Goal: Find specific page/section: Find specific page/section

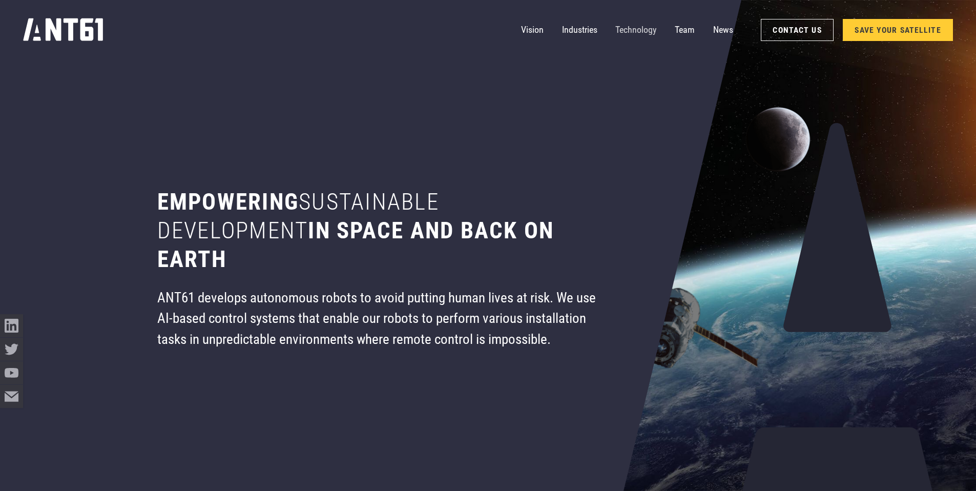
click at [626, 34] on link "Technology" at bounding box center [636, 29] width 41 height 23
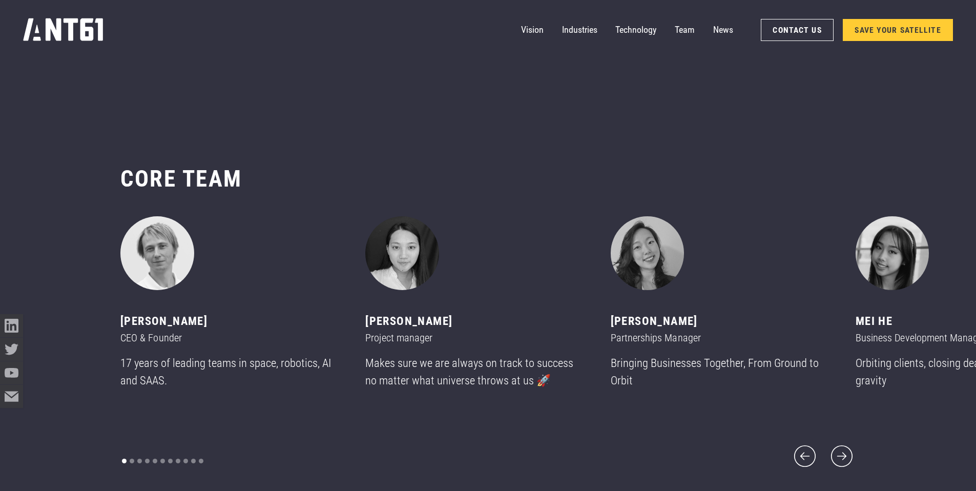
scroll to position [5825, 0]
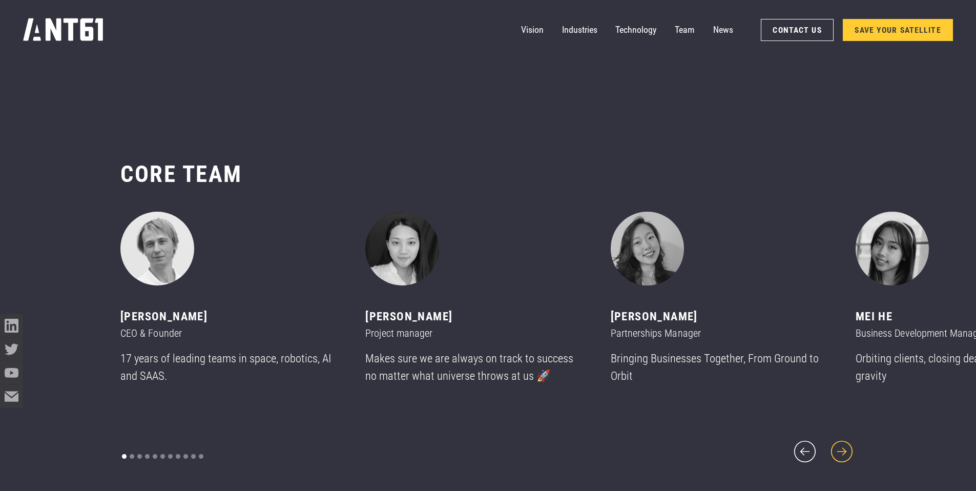
click at [846, 438] on icon "next slide" at bounding box center [842, 452] width 28 height 28
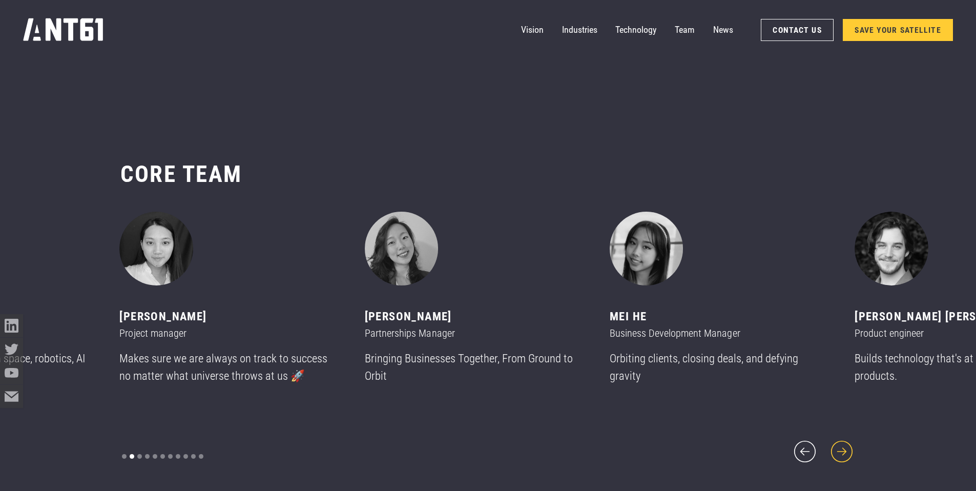
click at [846, 438] on icon "next slide" at bounding box center [842, 452] width 28 height 28
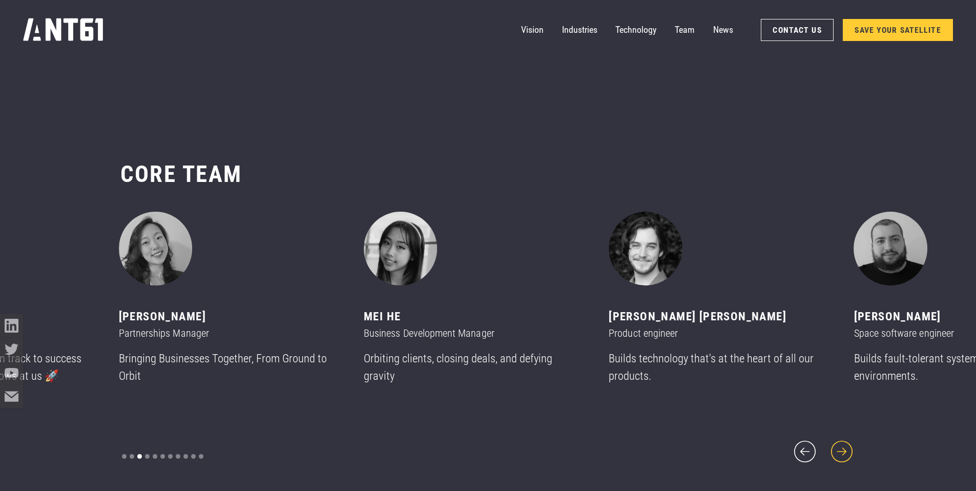
click at [846, 438] on icon "next slide" at bounding box center [842, 452] width 28 height 28
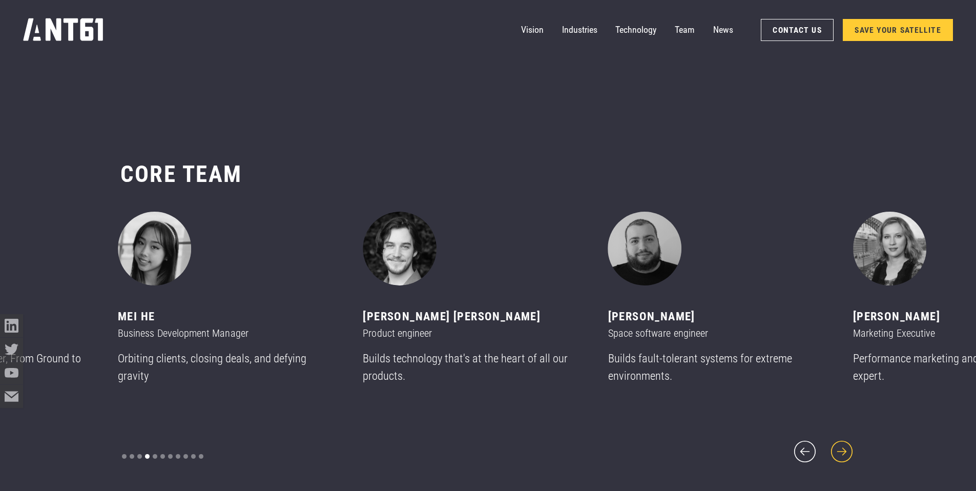
click at [846, 438] on icon "next slide" at bounding box center [842, 452] width 28 height 28
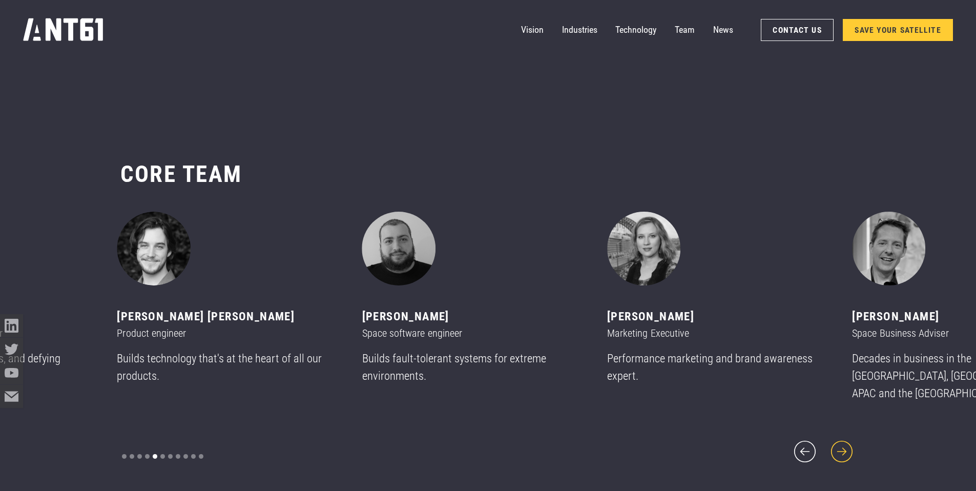
click at [846, 438] on icon "next slide" at bounding box center [842, 452] width 28 height 28
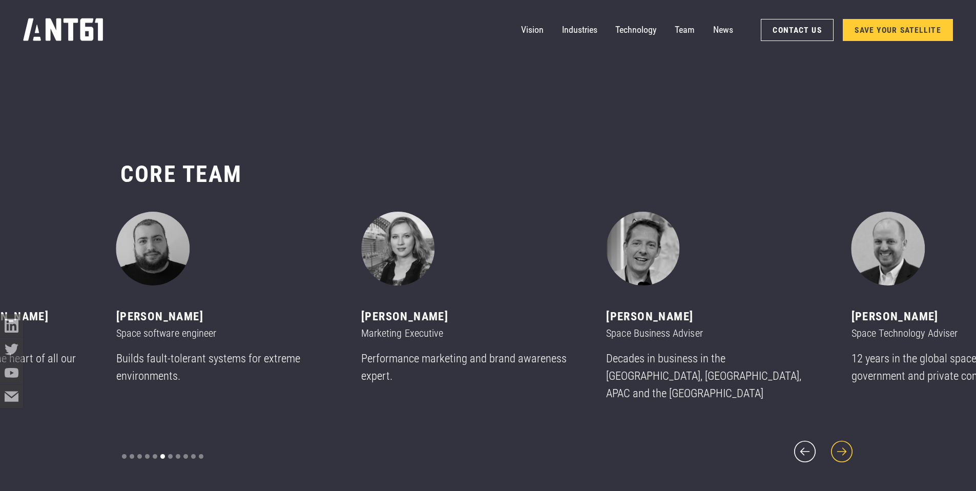
click at [846, 438] on icon "next slide" at bounding box center [842, 452] width 28 height 28
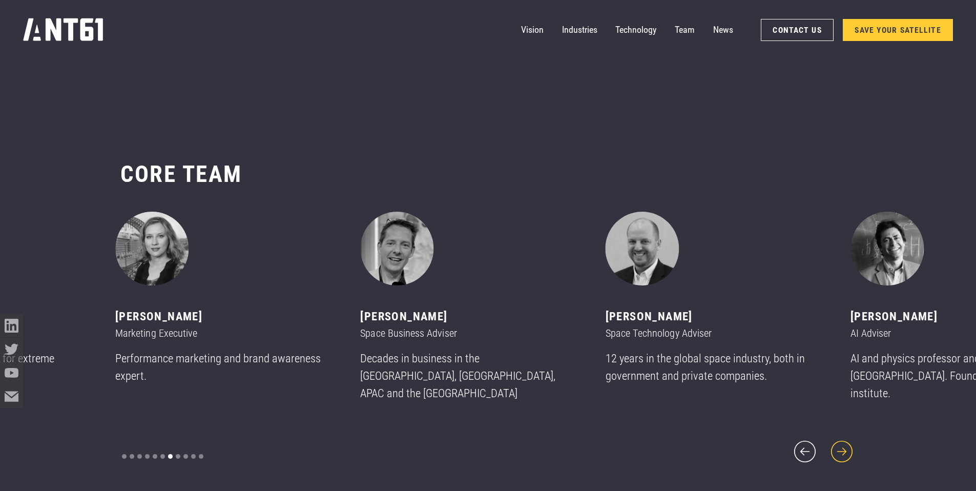
click at [846, 438] on icon "next slide" at bounding box center [842, 452] width 28 height 28
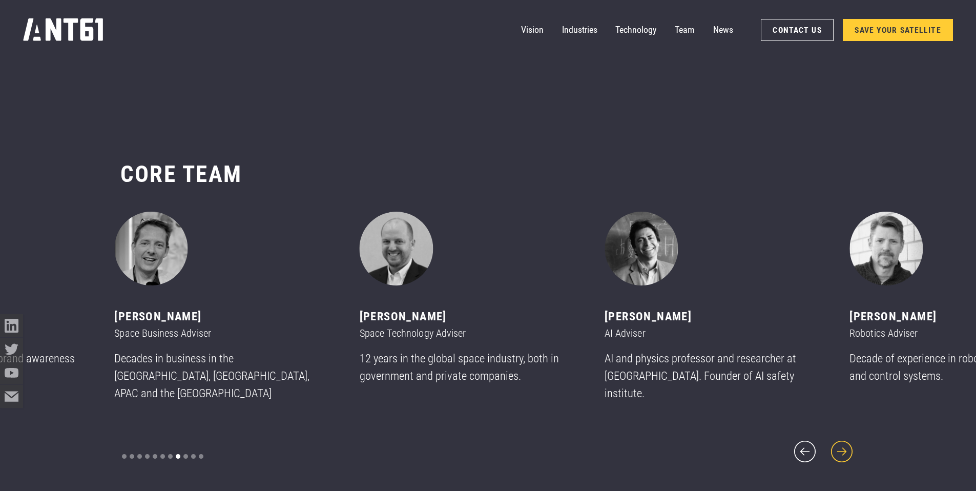
click at [846, 438] on icon "next slide" at bounding box center [842, 452] width 28 height 28
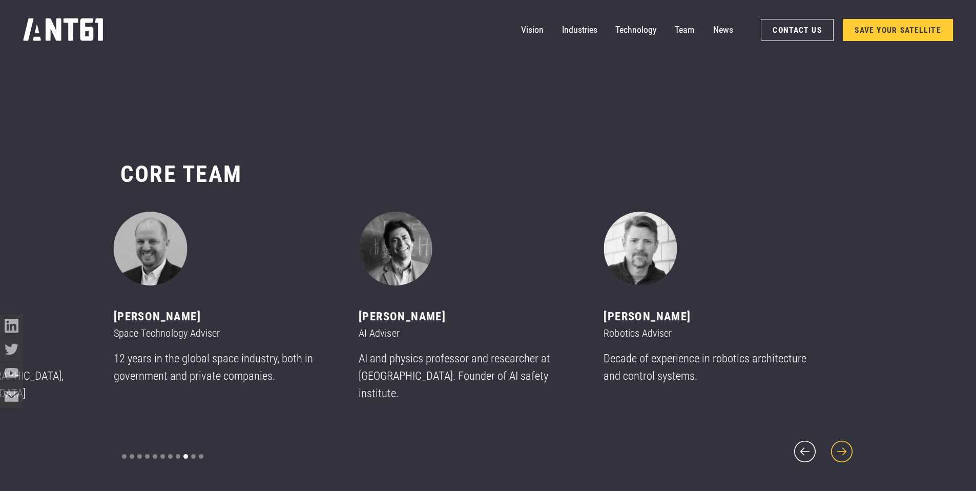
click at [846, 438] on icon "next slide" at bounding box center [842, 452] width 28 height 28
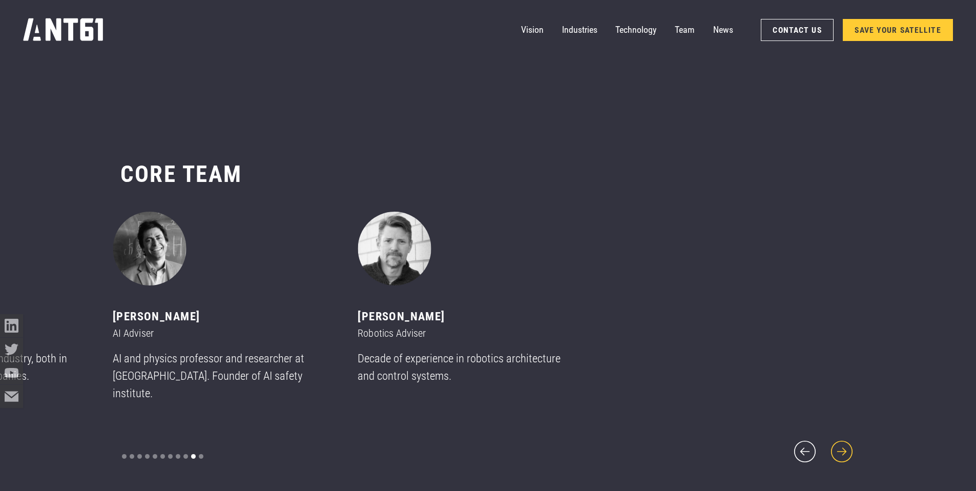
click at [846, 438] on icon "next slide" at bounding box center [842, 452] width 28 height 28
